Goal: Information Seeking & Learning: Learn about a topic

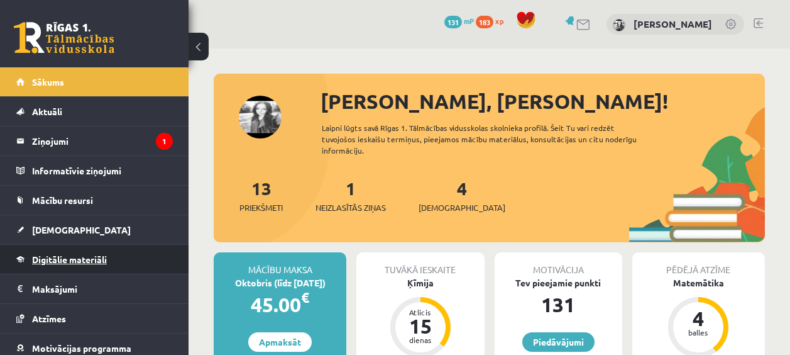
click at [102, 251] on link "Digitālie materiāli" at bounding box center [94, 259] width 157 height 29
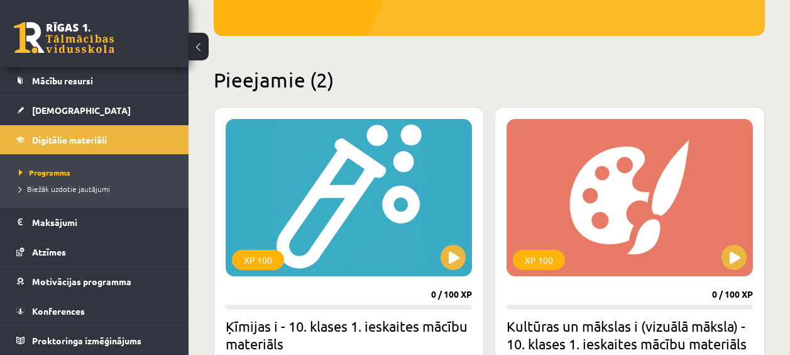
scroll to position [377, 0]
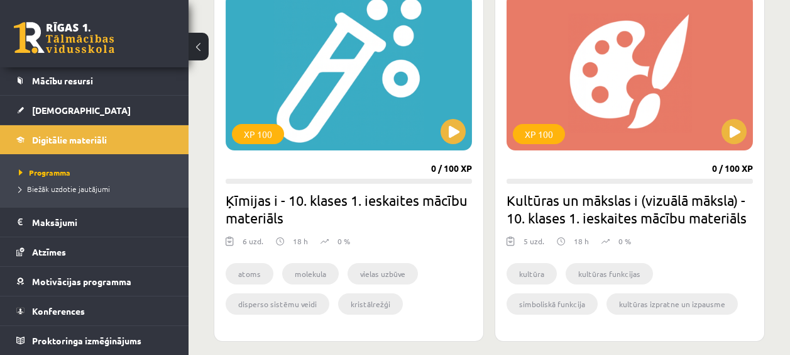
click at [754, 139] on div "XP 100 0 / 100 XP Kultūras un mākslas i (vizuālā māksla) - 10. klases 1. ieskai…" at bounding box center [630, 161] width 270 height 360
click at [739, 138] on button at bounding box center [734, 131] width 25 height 25
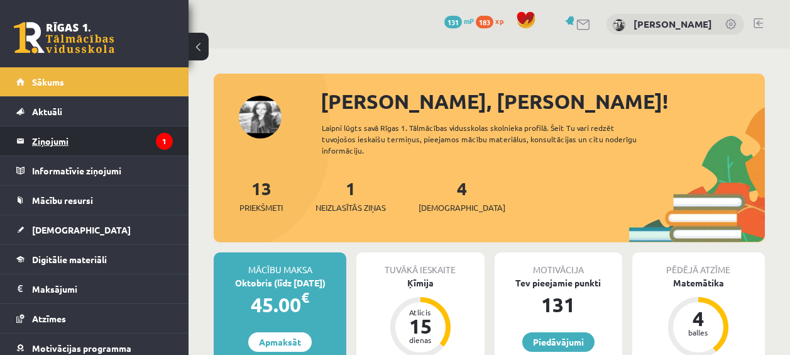
click at [93, 130] on legend "Ziņojumi 1" at bounding box center [102, 140] width 141 height 29
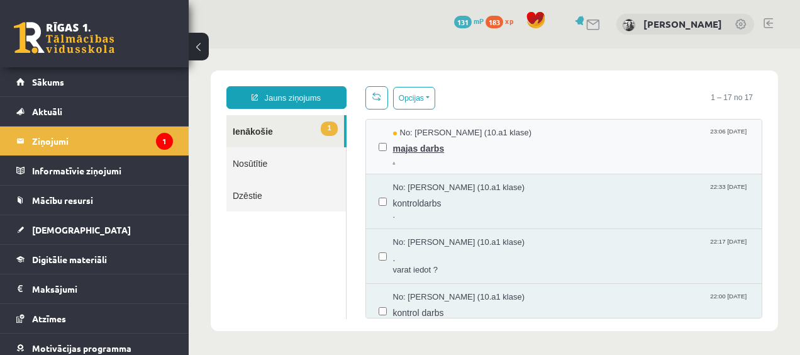
click at [398, 148] on span "majas darbs" at bounding box center [571, 147] width 356 height 16
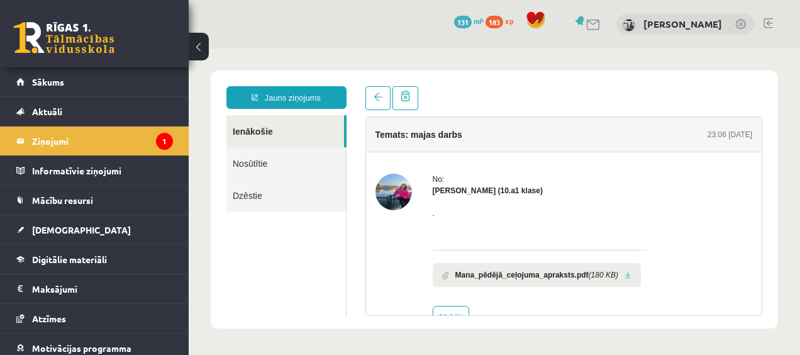
click at [377, 185] on img at bounding box center [393, 192] width 36 height 36
click at [391, 190] on img at bounding box center [393, 192] width 36 height 36
click at [113, 171] on legend "Informatīvie ziņojumi 0" at bounding box center [102, 170] width 141 height 29
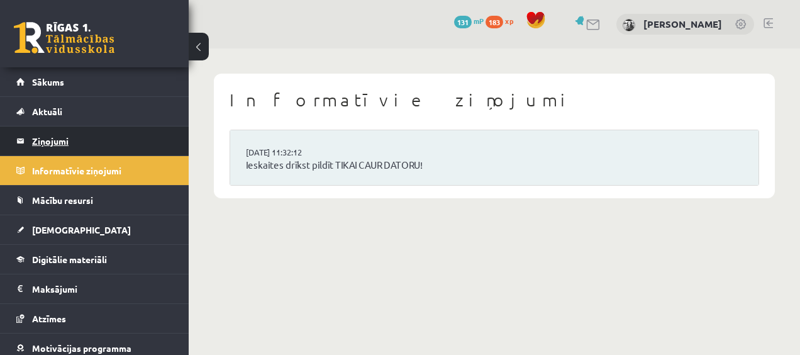
click at [114, 152] on legend "Ziņojumi 1" at bounding box center [102, 140] width 141 height 29
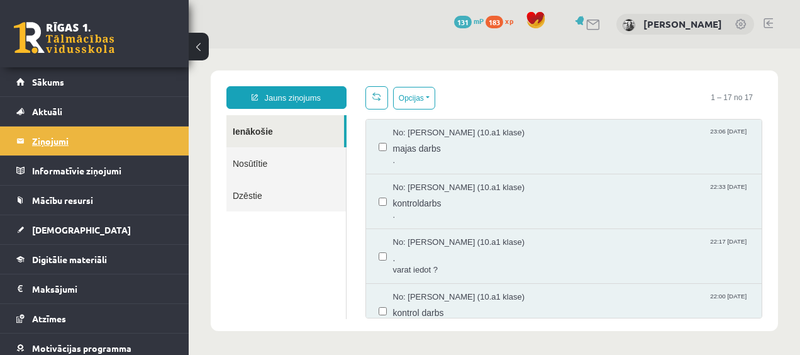
click at [132, 147] on legend "Ziņojumi 1" at bounding box center [102, 140] width 141 height 29
click at [441, 140] on span "majas darbs" at bounding box center [571, 147] width 356 height 16
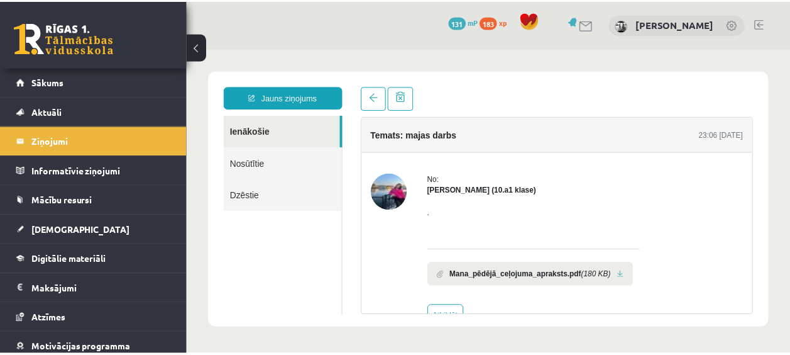
scroll to position [35, 0]
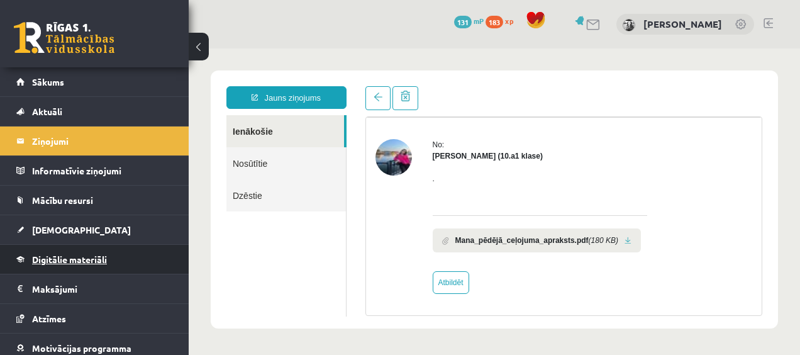
click at [128, 265] on link "Digitālie materiāli" at bounding box center [94, 259] width 157 height 29
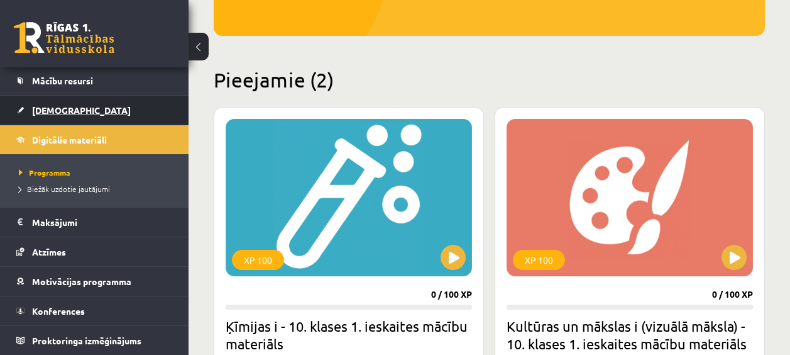
scroll to position [57, 0]
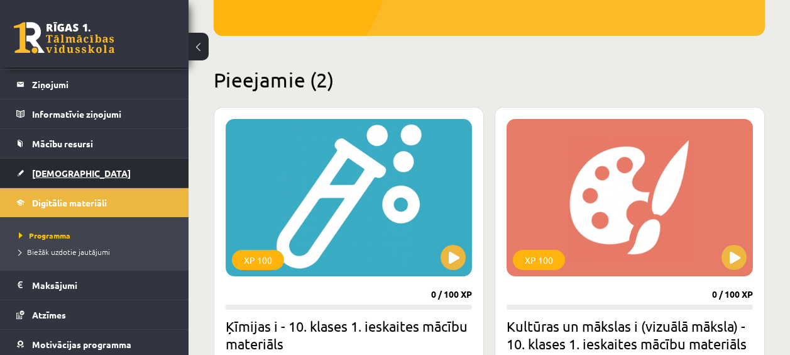
click at [28, 170] on link "[DEMOGRAPHIC_DATA]" at bounding box center [94, 172] width 157 height 29
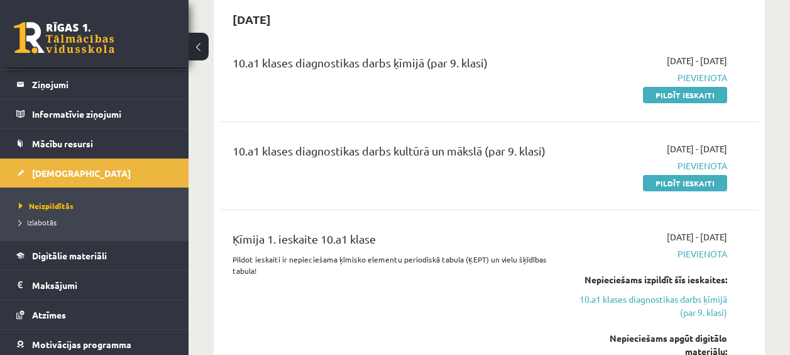
scroll to position [189, 0]
